Goal: Check status

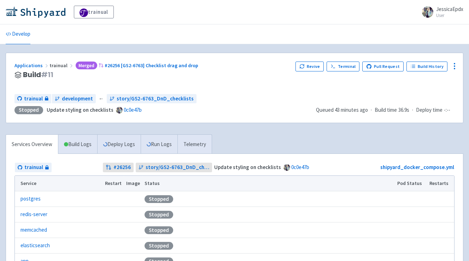
click at [234, 81] on div "Applications trainual Merged #26256 [GS2-6763] Checklist drag and drop Build # …" at bounding box center [151, 74] width 275 height 27
